Goal: Task Accomplishment & Management: Use online tool/utility

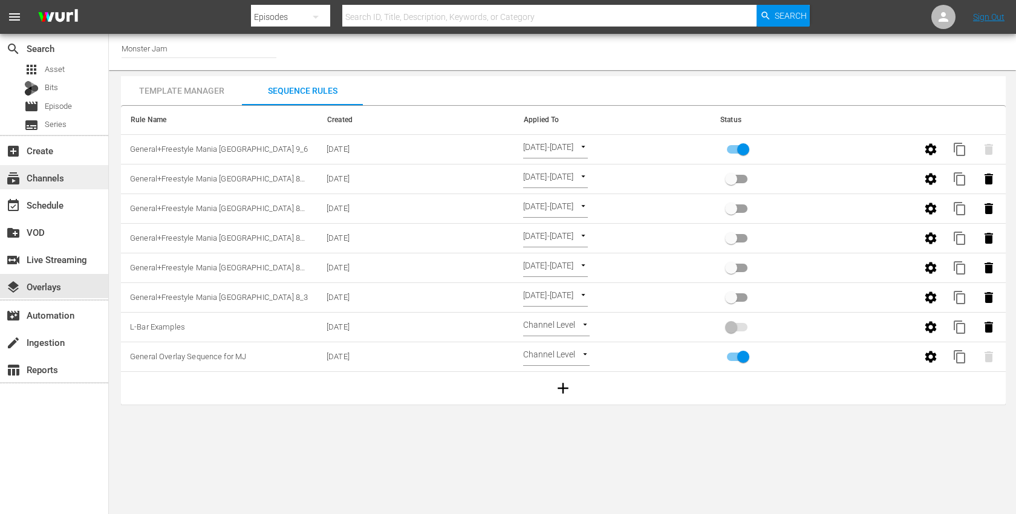
click at [53, 171] on div "subscriptions Channels" at bounding box center [34, 176] width 68 height 11
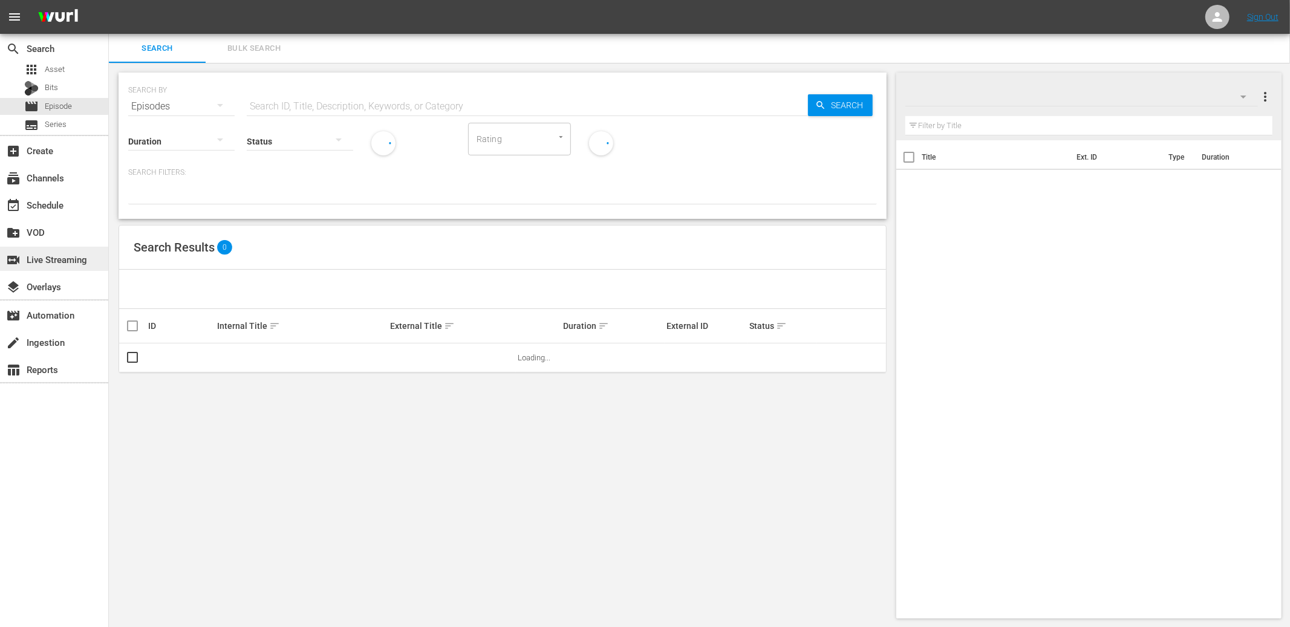
click at [59, 255] on div "switch_video Live Streaming" at bounding box center [34, 257] width 68 height 11
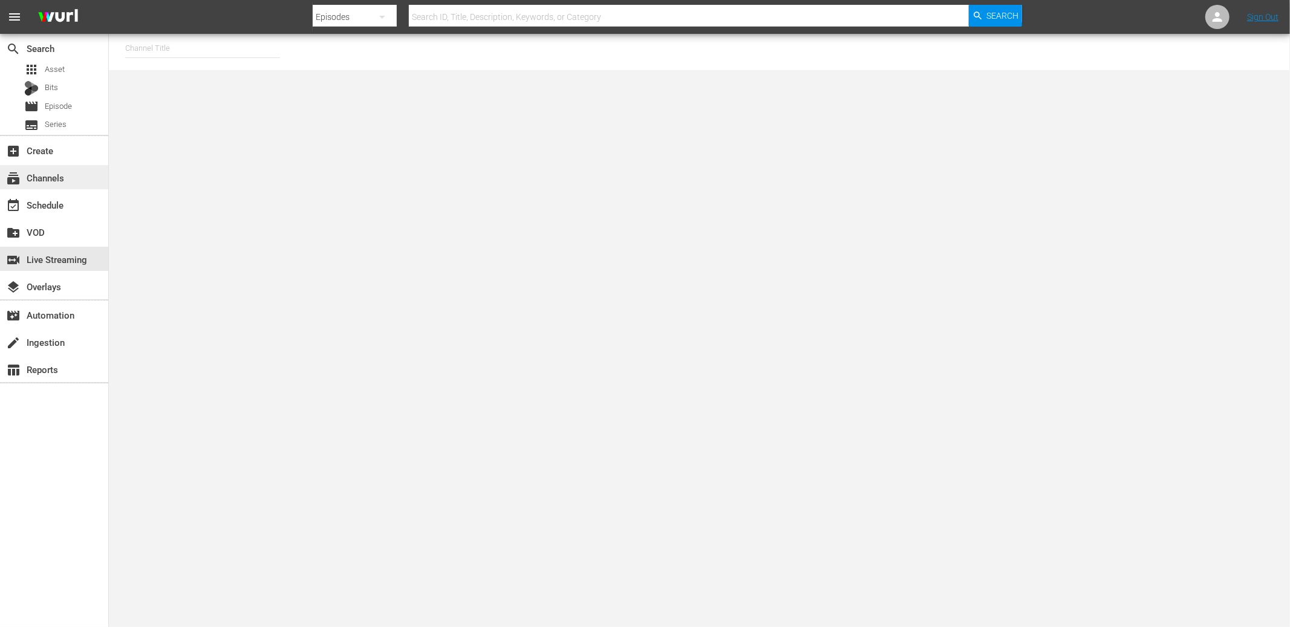
click at [63, 181] on div "subscriptions Channels" at bounding box center [34, 176] width 68 height 11
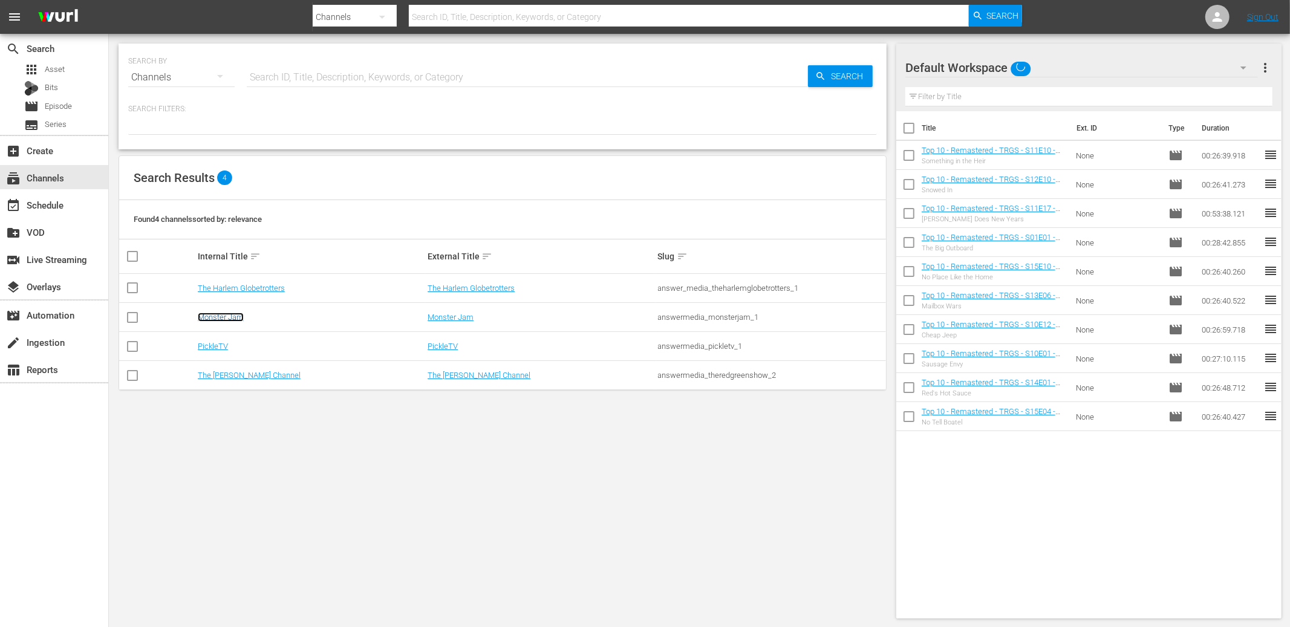
click at [226, 318] on link "Monster Jam" at bounding box center [221, 317] width 46 height 9
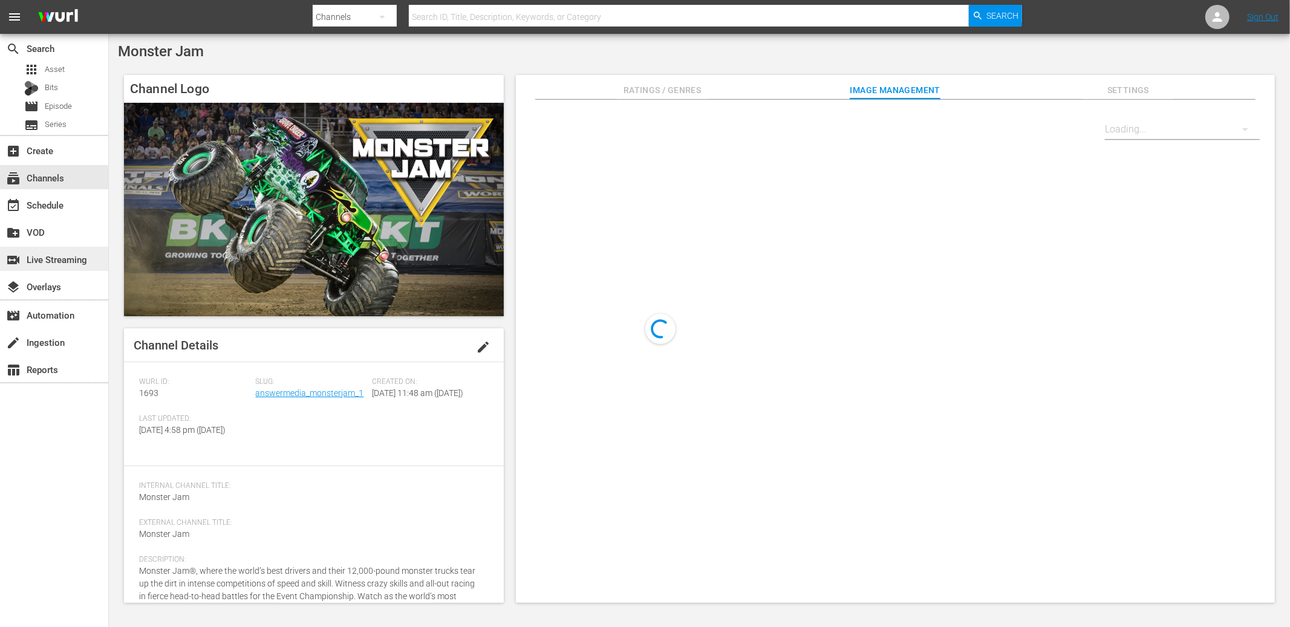
click at [68, 261] on div "switch_video Live Streaming" at bounding box center [34, 257] width 68 height 11
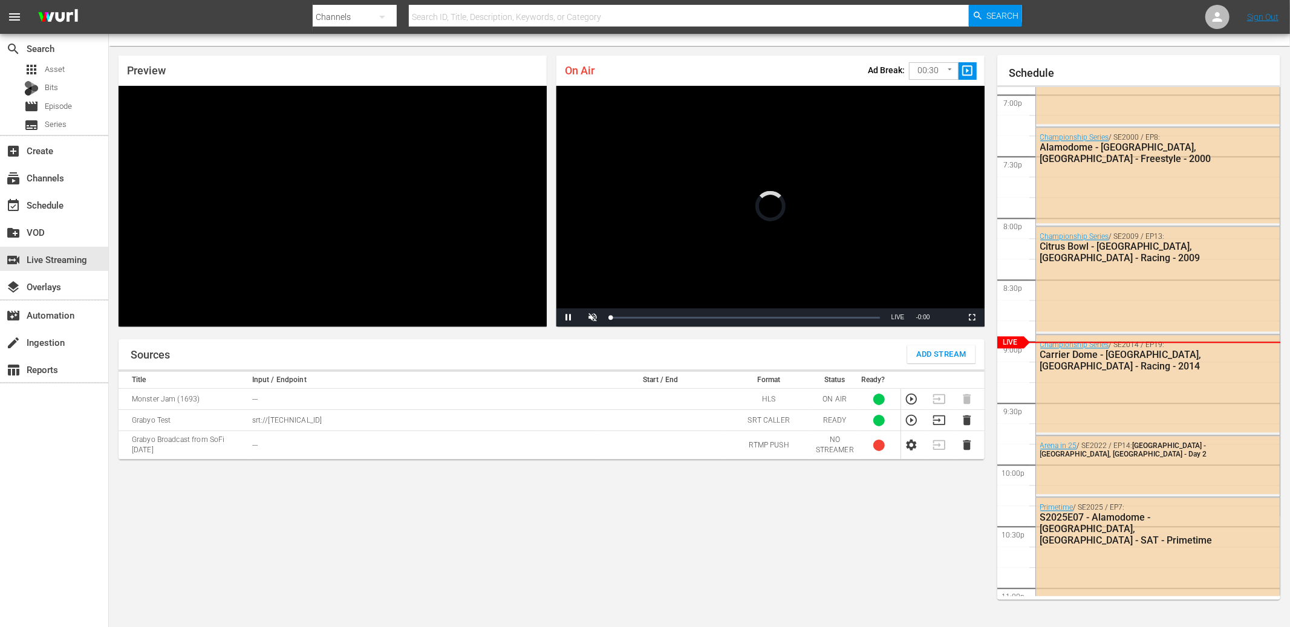
scroll to position [26, 0]
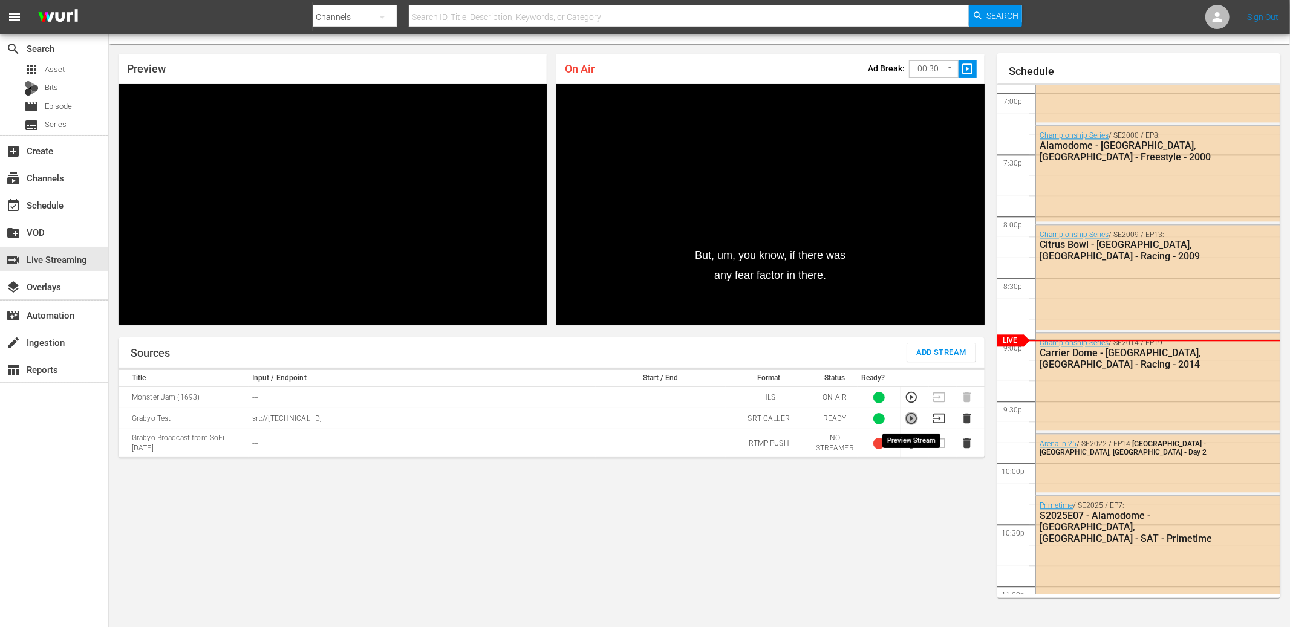
click at [910, 421] on icon "button" at bounding box center [911, 418] width 13 height 13
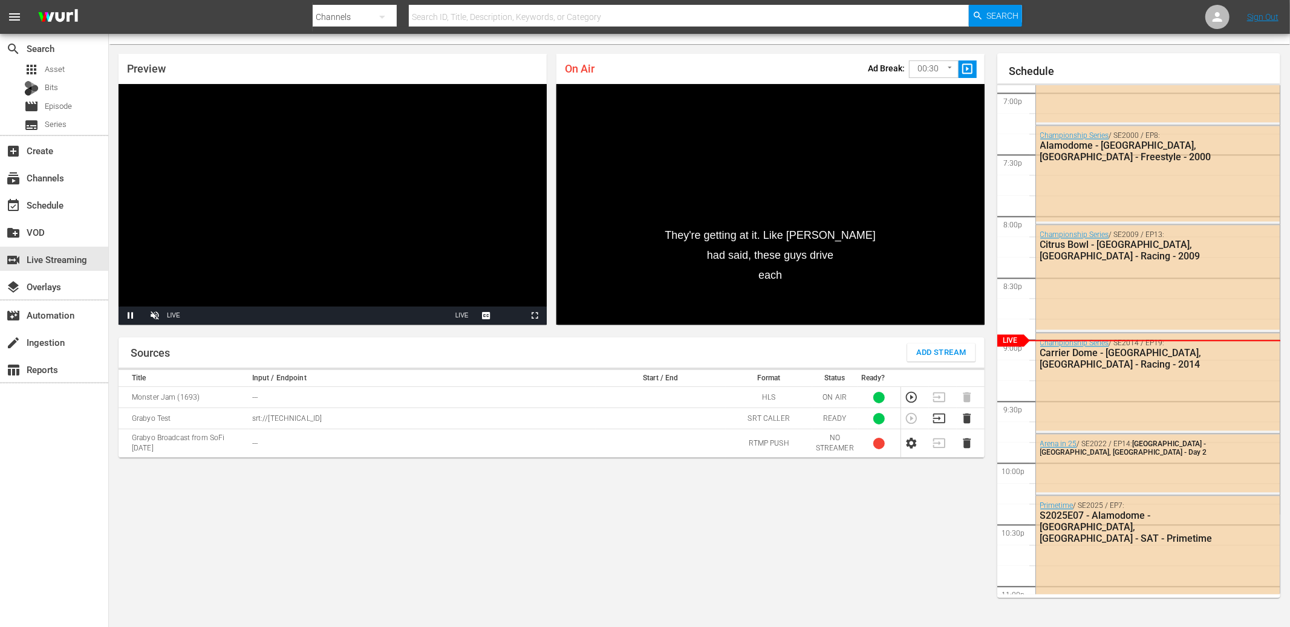
click at [357, 542] on div "Sources Add Stream Title Input / Endpoint Start / End Format Status Ready? Mons…" at bounding box center [552, 477] width 866 height 281
click at [466, 346] on div "Sources Add Stream" at bounding box center [552, 352] width 866 height 30
click at [535, 316] on span "Video Player" at bounding box center [535, 316] width 0 height 0
